Goal: Book appointment/travel/reservation

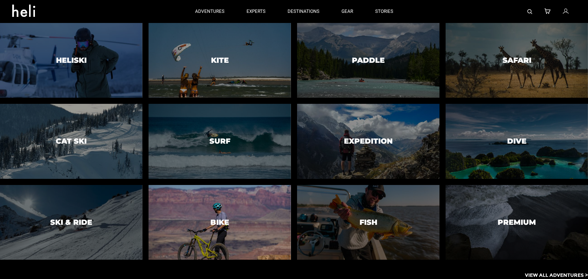
click at [240, 218] on div at bounding box center [219, 222] width 145 height 76
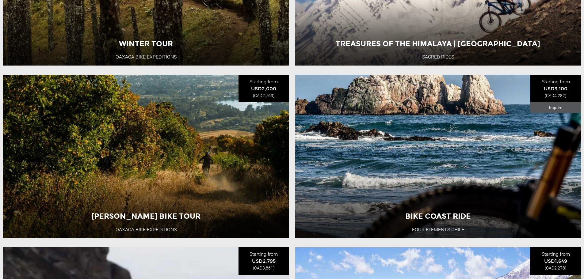
scroll to position [398, 0]
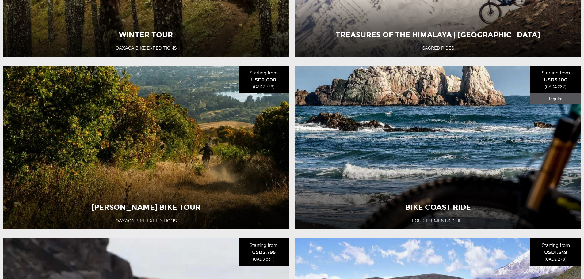
click at [275, 134] on div "[PERSON_NAME] Bike Tour Oaxaca Bike Expeditions [GEOGRAPHIC_DATA] 6 Day Adventu…" at bounding box center [146, 147] width 286 height 163
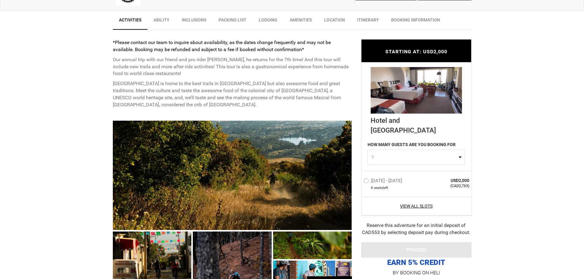
scroll to position [245, 0]
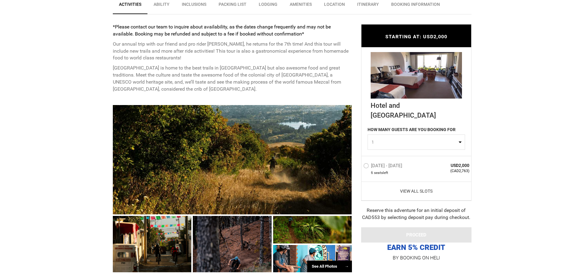
click at [418, 192] on link "View All Slots" at bounding box center [416, 191] width 106 height 6
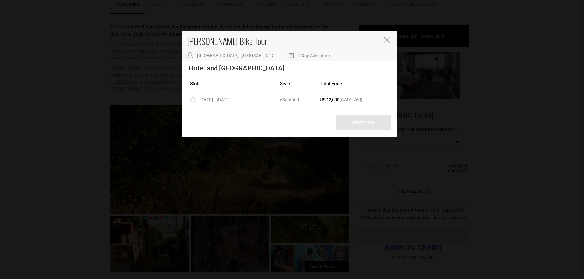
click at [388, 39] on icon "Close" at bounding box center [387, 40] width 6 height 6
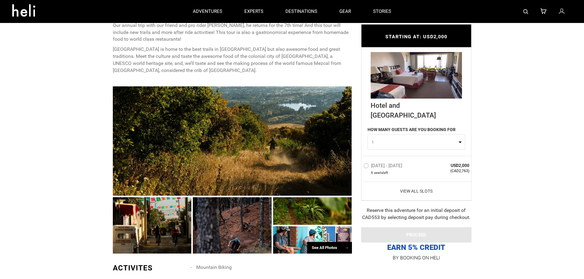
scroll to position [123, 0]
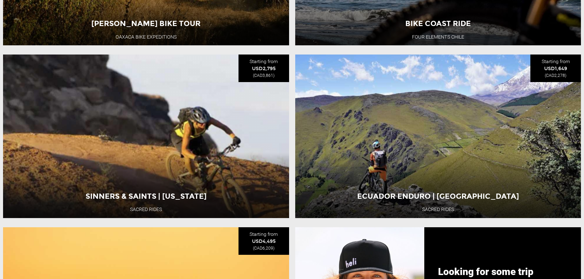
scroll to position [613, 0]
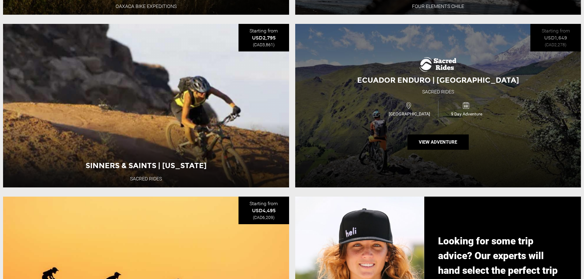
click at [482, 135] on div "Ecuador Enduro | [GEOGRAPHIC_DATA] Sacred Rides [GEOGRAPHIC_DATA] 9 Day Adventu…" at bounding box center [438, 105] width 286 height 163
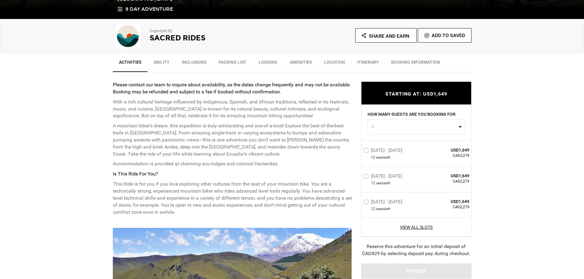
scroll to position [214, 0]
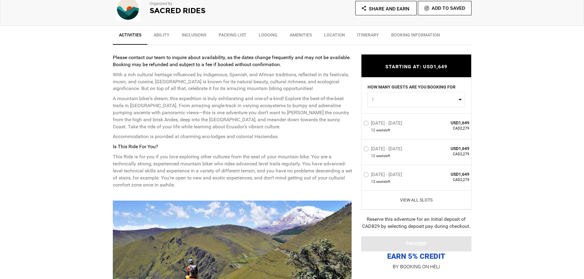
click at [420, 201] on link "View All Slots" at bounding box center [416, 200] width 106 height 6
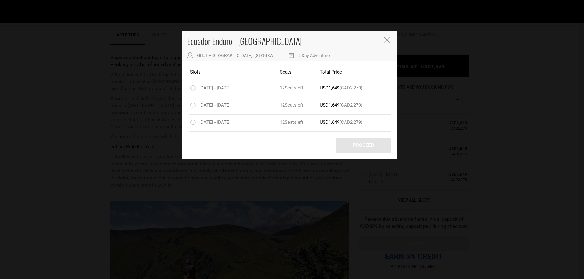
click at [386, 40] on icon "Close" at bounding box center [387, 40] width 6 height 6
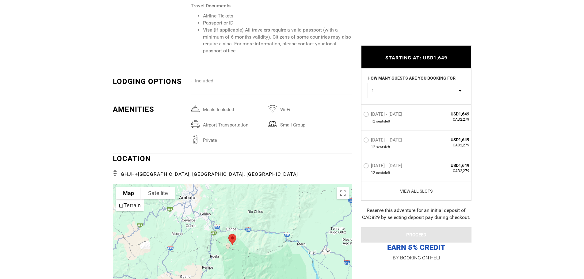
scroll to position [919, 0]
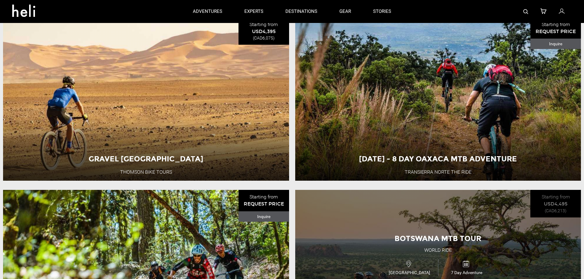
scroll to position [1654, 0]
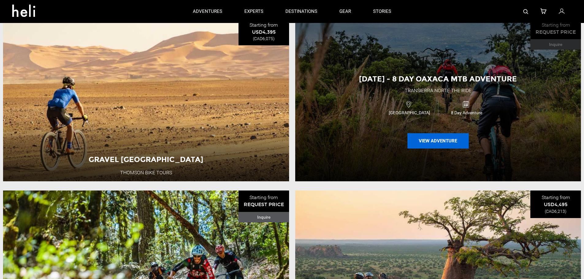
click at [441, 149] on button "View Adventure" at bounding box center [437, 140] width 61 height 15
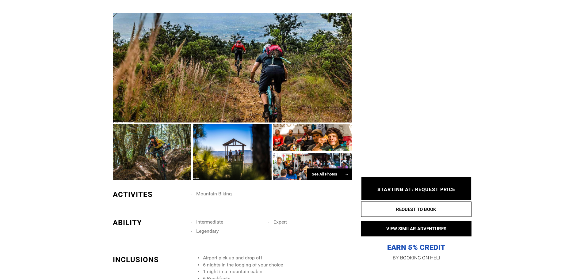
scroll to position [521, 0]
click at [297, 153] on div at bounding box center [312, 166] width 79 height 27
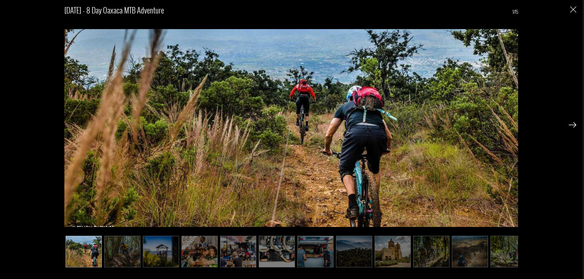
click at [574, 124] on img at bounding box center [572, 125] width 8 height 6
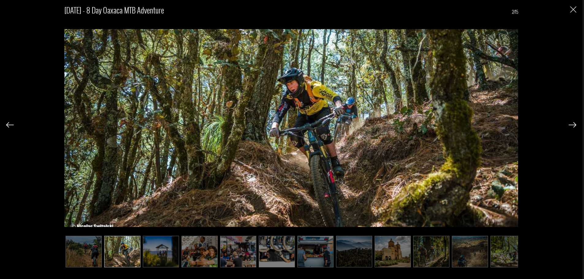
click at [574, 124] on img at bounding box center [572, 125] width 8 height 6
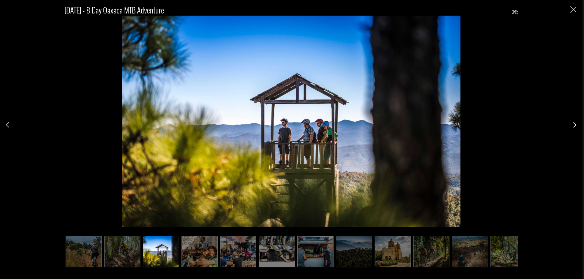
click at [574, 124] on img at bounding box center [572, 125] width 8 height 6
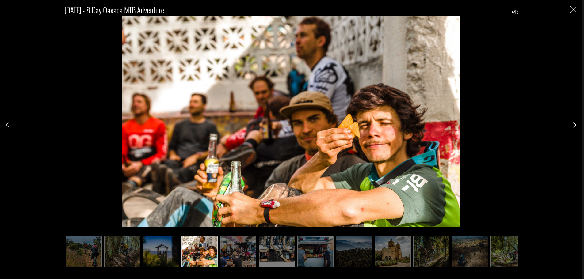
click at [574, 124] on img at bounding box center [572, 125] width 8 height 6
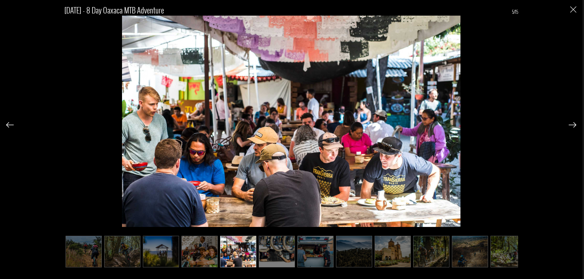
click at [574, 124] on img at bounding box center [572, 125] width 8 height 6
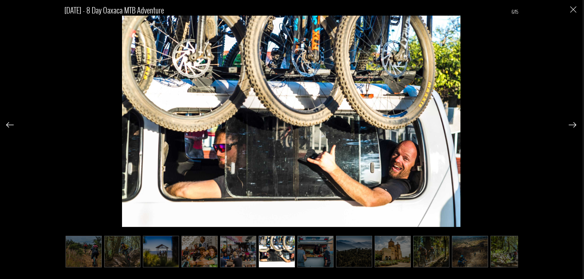
click at [574, 124] on img at bounding box center [572, 125] width 8 height 6
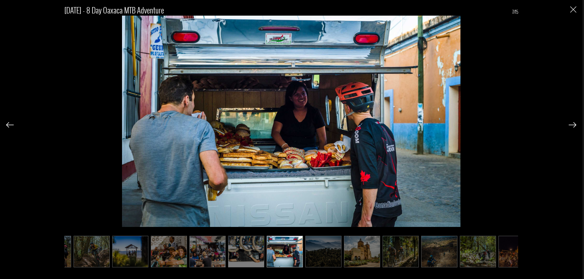
click at [574, 124] on img at bounding box center [572, 125] width 8 height 6
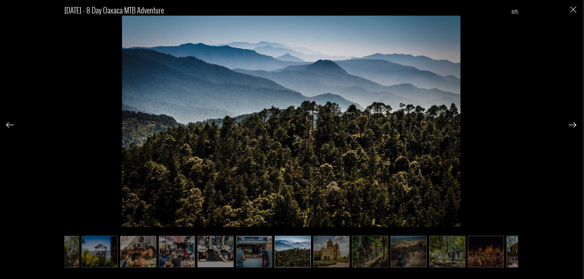
click at [574, 124] on img at bounding box center [572, 125] width 8 height 6
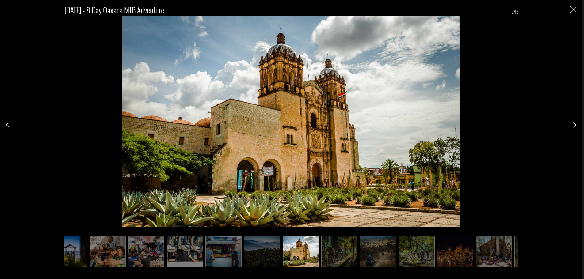
click at [574, 124] on img at bounding box center [572, 125] width 8 height 6
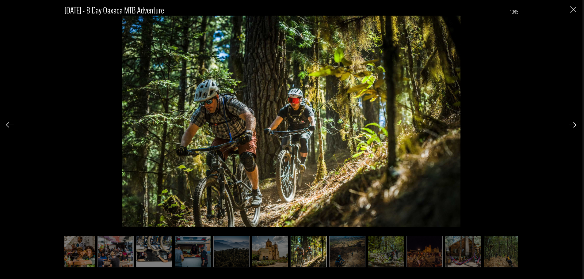
click at [574, 124] on img at bounding box center [572, 125] width 8 height 6
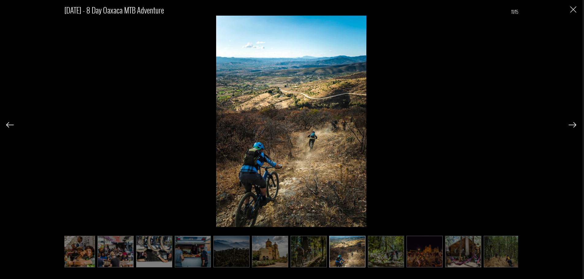
scroll to position [0, 126]
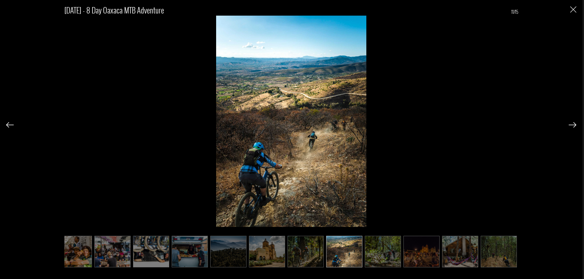
click at [574, 124] on img at bounding box center [572, 125] width 8 height 6
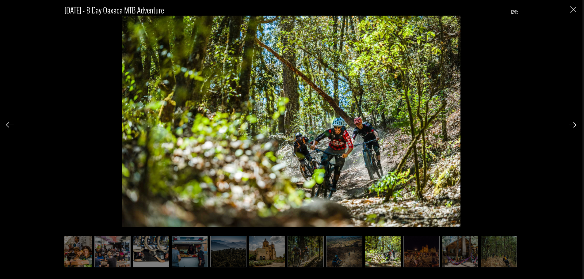
click at [574, 124] on img at bounding box center [572, 125] width 8 height 6
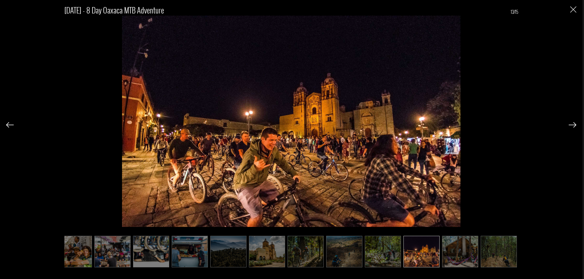
click at [574, 124] on img at bounding box center [572, 125] width 8 height 6
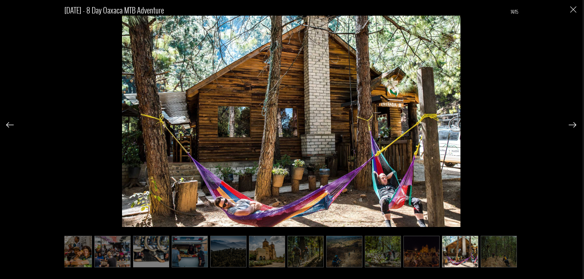
click at [574, 124] on img at bounding box center [572, 125] width 8 height 6
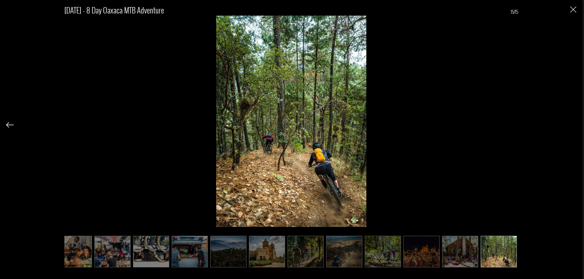
click at [574, 124] on div "[DATE] - 8 Day Oaxaca MTB Adventure 15/15" at bounding box center [291, 132] width 570 height 265
click at [577, 11] on div "[DATE] - 8 Day Oaxaca MTB Adventure 15/15" at bounding box center [291, 139] width 582 height 279
click at [575, 9] on img "Close" at bounding box center [573, 9] width 6 height 6
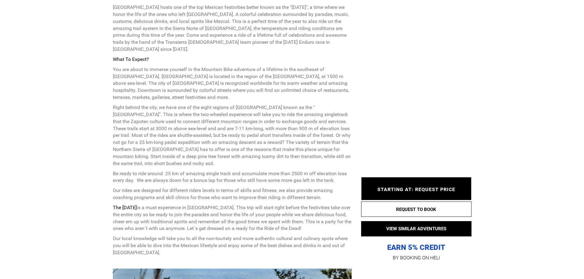
scroll to position [245, 0]
